Goal: Transaction & Acquisition: Purchase product/service

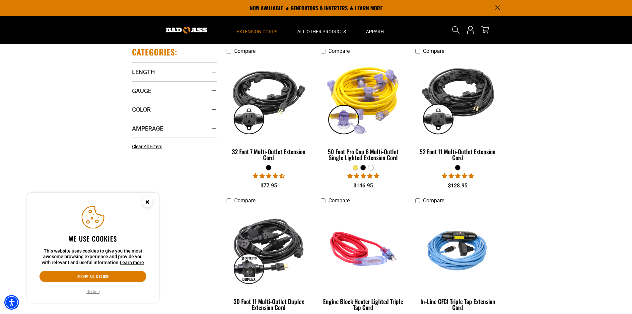
scroll to position [100, 0]
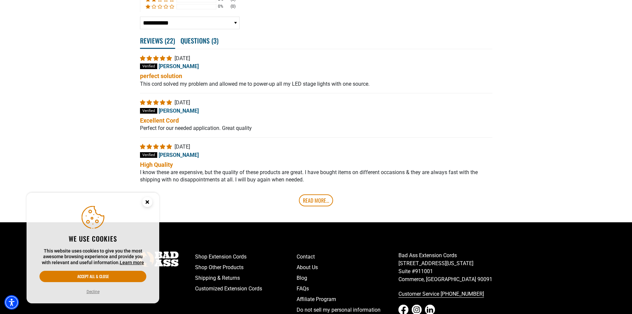
scroll to position [1394, 0]
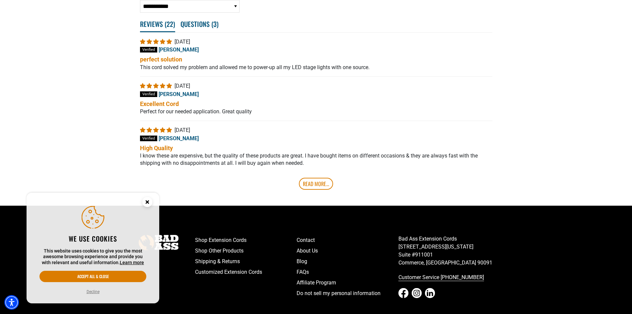
click at [147, 198] on circle "Close this option" at bounding box center [147, 202] width 10 height 10
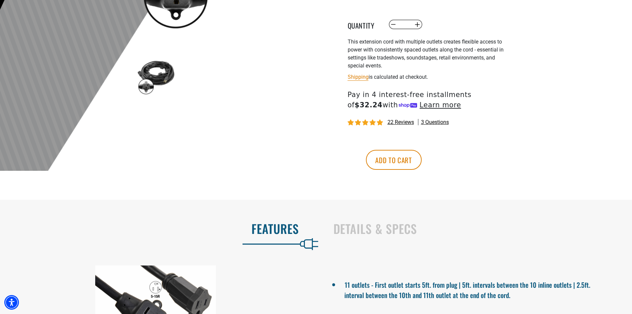
scroll to position [199, 0]
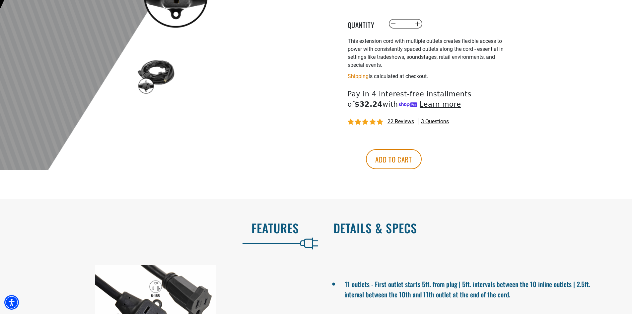
click at [385, 227] on h2 "Details & Specs" at bounding box center [475, 228] width 285 height 14
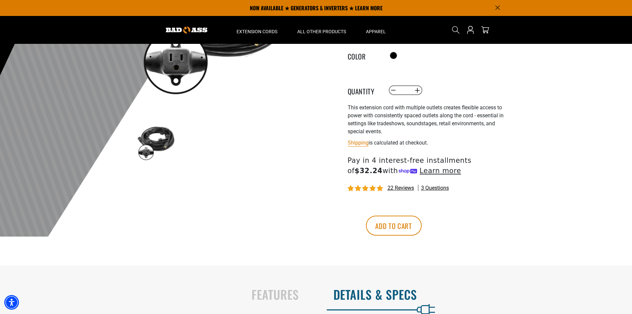
scroll to position [0, 0]
